Goal: Navigation & Orientation: Find specific page/section

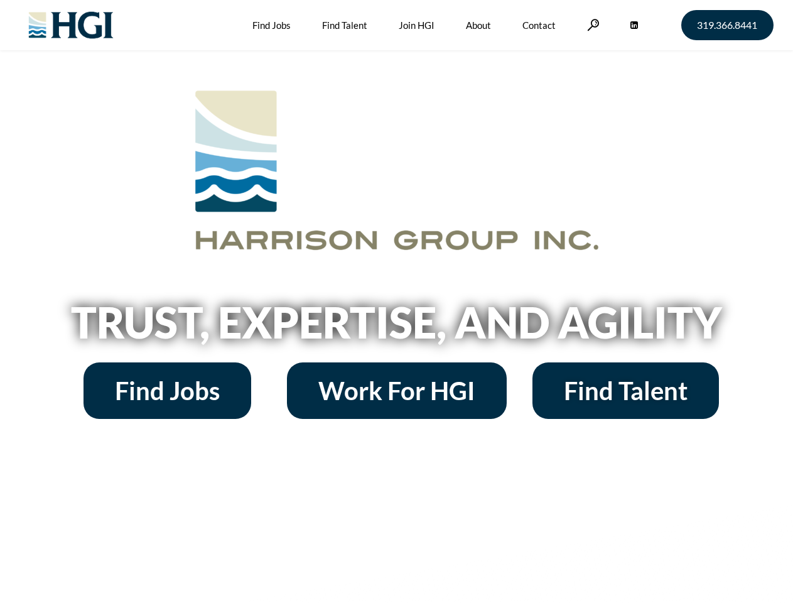
click at [396, 301] on h2 "Trust, Expertise, and Agility" at bounding box center [397, 322] width 716 height 43
click at [591, 24] on link at bounding box center [593, 25] width 13 height 12
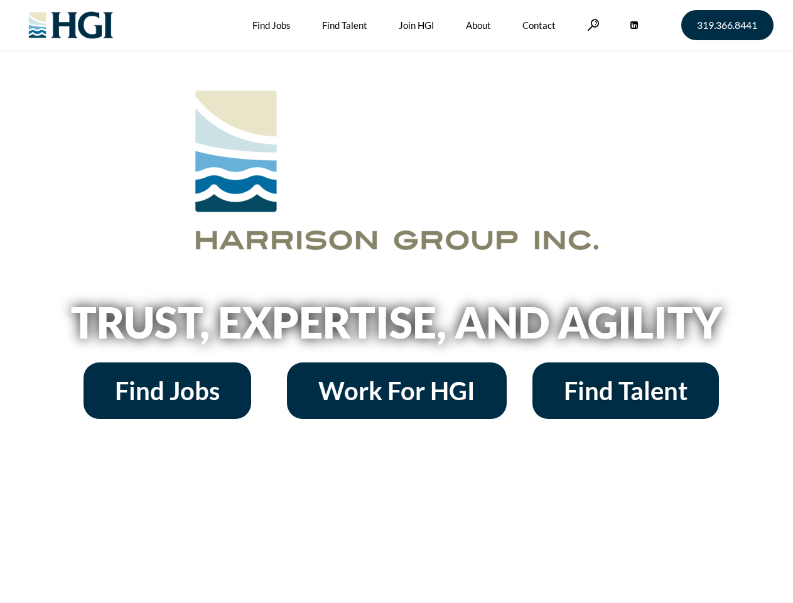
click at [396, 301] on h2 "Trust, Expertise, and Agility" at bounding box center [397, 322] width 716 height 43
click at [591, 24] on link at bounding box center [593, 25] width 13 height 12
click at [396, 326] on h2 "Trust, Expertise, and Agility" at bounding box center [397, 322] width 716 height 43
